Goal: Navigation & Orientation: Find specific page/section

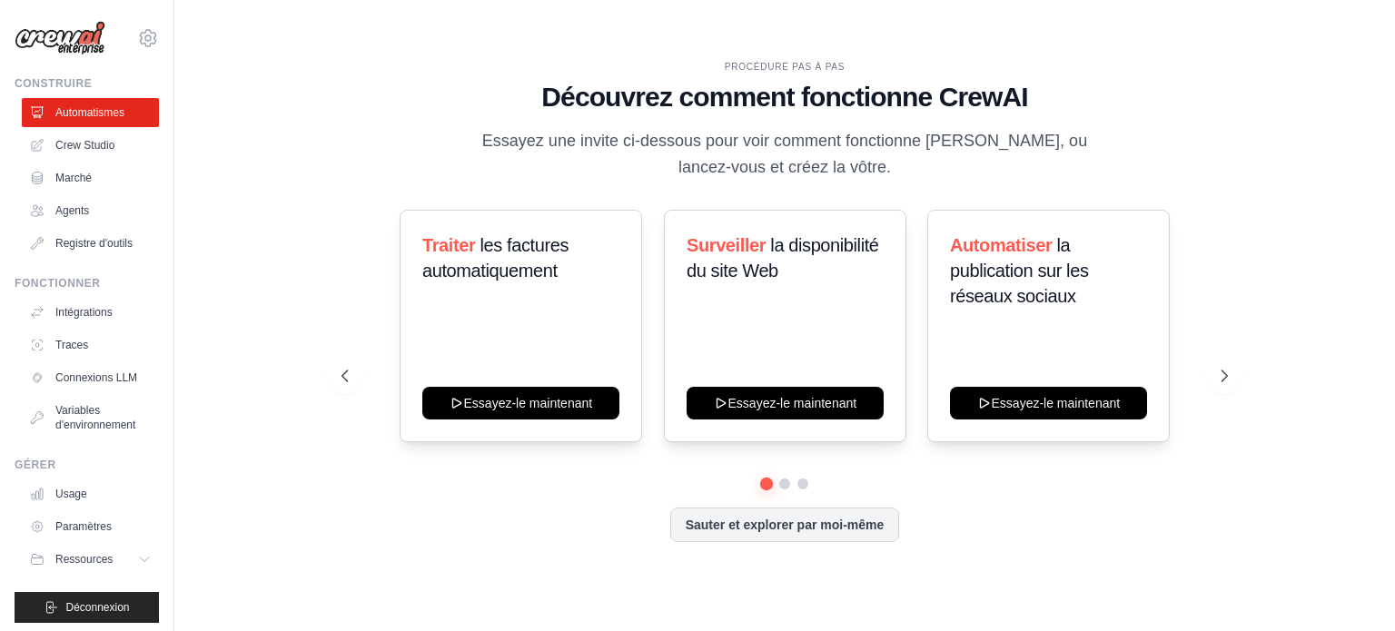
click at [1239, 81] on div "PROCÉDURE PAS À PAS Découvrez comment fonctionne CrewAI Essayez une invite ci-d…" at bounding box center [785, 316] width 930 height 512
click at [82, 181] on font "Marché" at bounding box center [75, 178] width 36 height 13
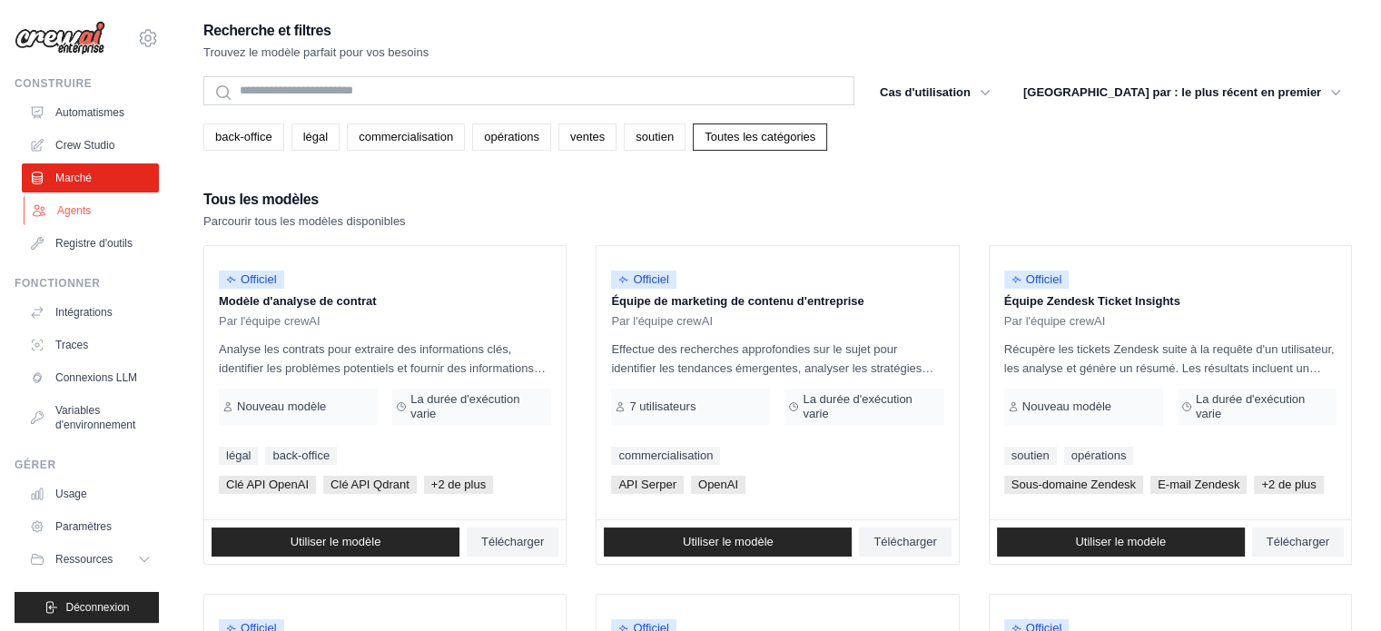
click at [77, 214] on font "Agents" at bounding box center [74, 210] width 34 height 13
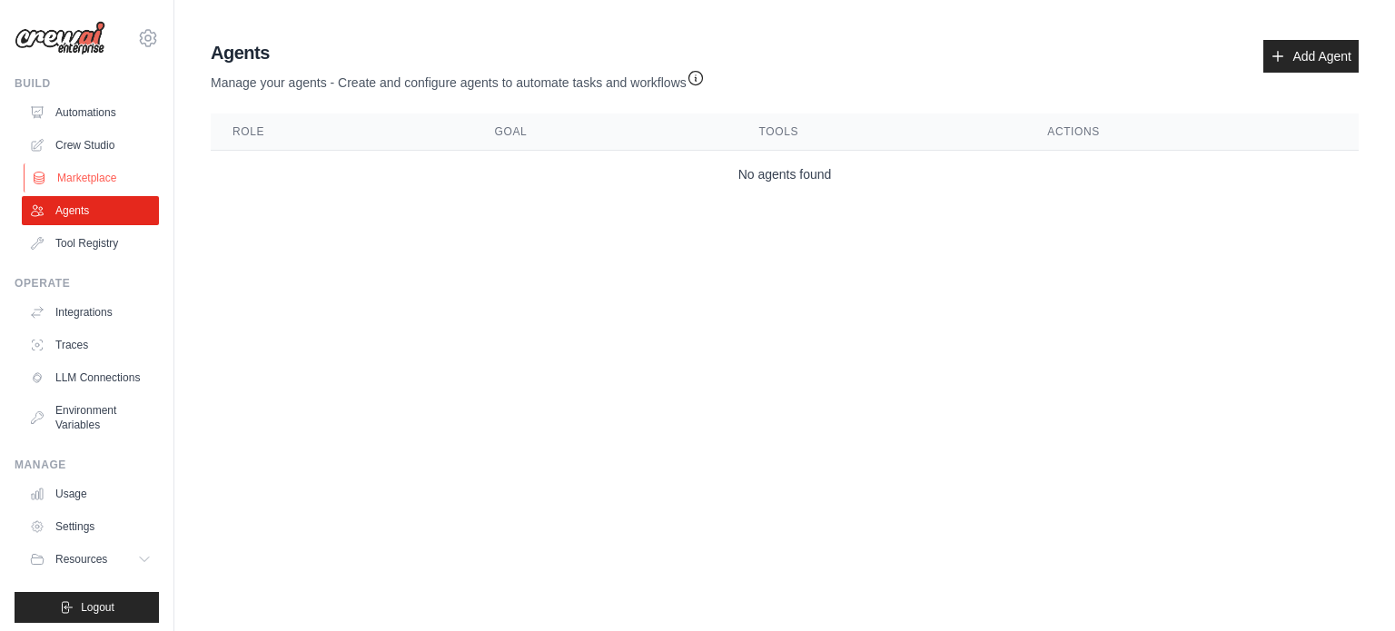
click at [61, 185] on link "Marketplace" at bounding box center [92, 177] width 137 height 29
